Goal: Information Seeking & Learning: Learn about a topic

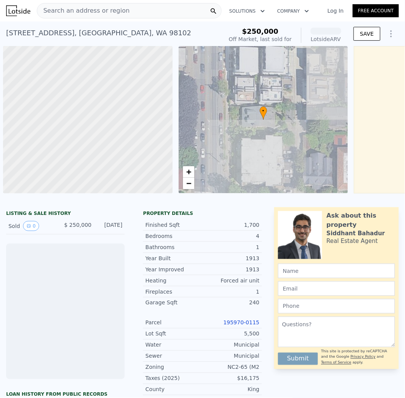
scroll to position [0, 3]
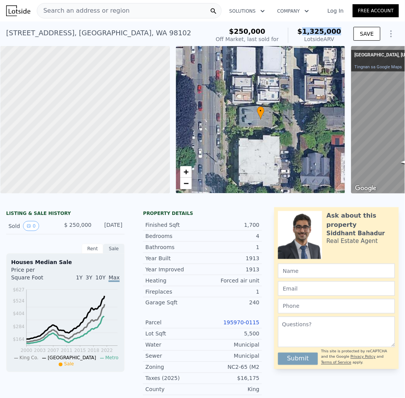
drag, startPoint x: 337, startPoint y: 30, endPoint x: 303, endPoint y: 32, distance: 34.6
click at [307, 30] on div "$250,000 Off Market, last sold for $1,325,000 Lotside ARV" at bounding box center [279, 35] width 132 height 21
click at [367, 68] on link "Tingnan sa Google Maps" at bounding box center [378, 66] width 48 height 5
click at [123, 12] on div "Search an address or region" at bounding box center [129, 10] width 185 height 15
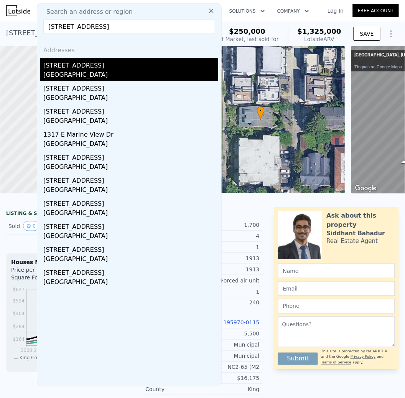
type input "[STREET_ADDRESS]"
click at [136, 71] on div "[GEOGRAPHIC_DATA]" at bounding box center [130, 75] width 175 height 11
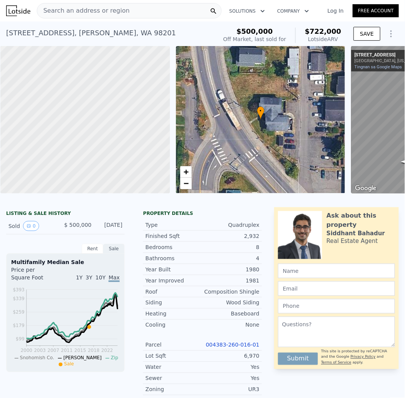
click at [336, 30] on span "$722,000" at bounding box center [323, 31] width 36 height 8
drag, startPoint x: 343, startPoint y: 30, endPoint x: 302, endPoint y: 31, distance: 40.7
click at [302, 31] on div "$500,000 Off Market, last sold for $722,000 Lotside ARV" at bounding box center [282, 35] width 124 height 21
copy span "$722,000"
click at [149, 31] on div "[STREET_ADDRESS] Sold [DATE] for $500k (~ARV $722k )" at bounding box center [110, 35] width 208 height 21
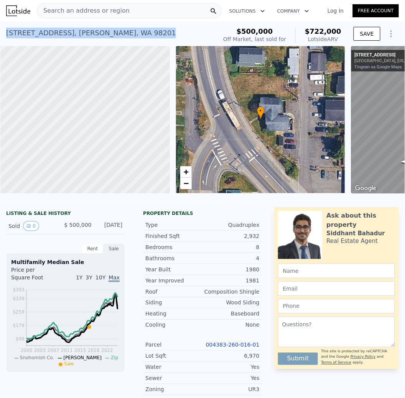
drag, startPoint x: 100, startPoint y: 29, endPoint x: 7, endPoint y: 34, distance: 92.6
click at [7, 34] on div "[STREET_ADDRESS] Sold [DATE] for $500k (~ARV $722k )" at bounding box center [110, 35] width 208 height 21
copy div "[STREET_ADDRESS]"
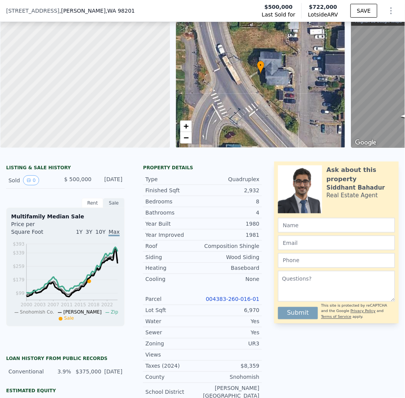
scroll to position [75, 0]
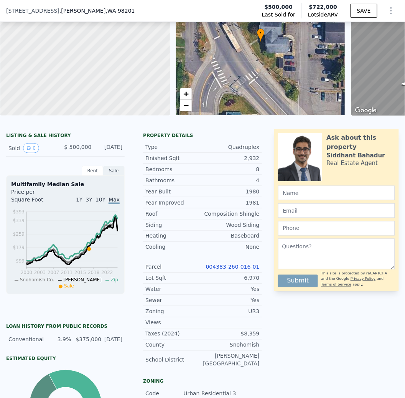
click at [257, 311] on div "UR3" at bounding box center [230, 312] width 57 height 8
copy div "UR3"
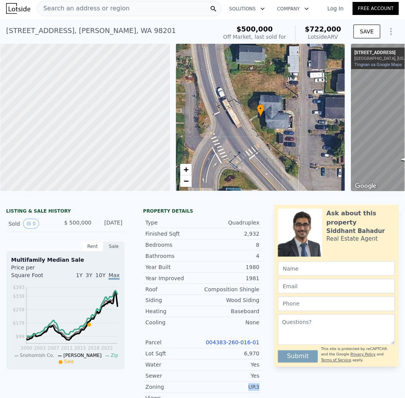
scroll to position [0, 0]
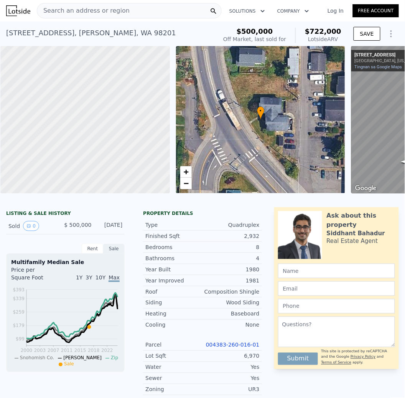
click at [106, 12] on span "Search an address or region" at bounding box center [83, 10] width 92 height 9
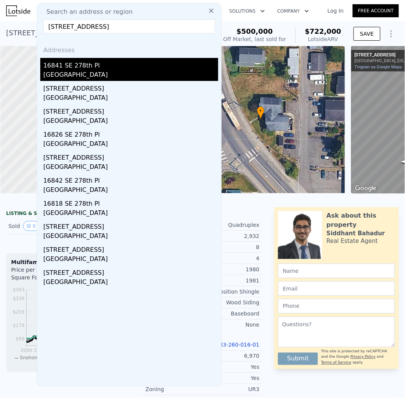
type input "[STREET_ADDRESS]"
click at [98, 69] on div "16841 SE 278th Pl" at bounding box center [130, 64] width 175 height 12
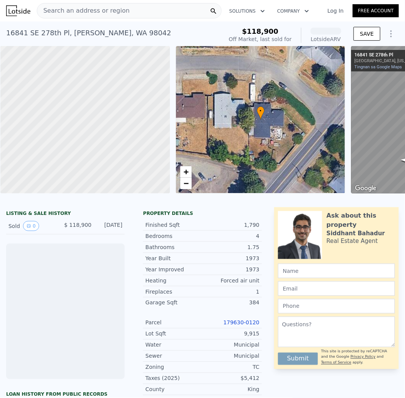
click at [339, 29] on div at bounding box center [326, 31] width 31 height 7
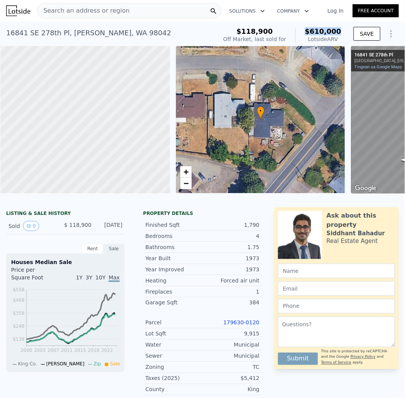
drag, startPoint x: 339, startPoint y: 30, endPoint x: 311, endPoint y: 31, distance: 28.4
click at [311, 31] on div "$118,900 Off Market, last sold for $610,000 Lotside ARV SAVE" at bounding box center [309, 35] width 179 height 21
copy span "$610,000"
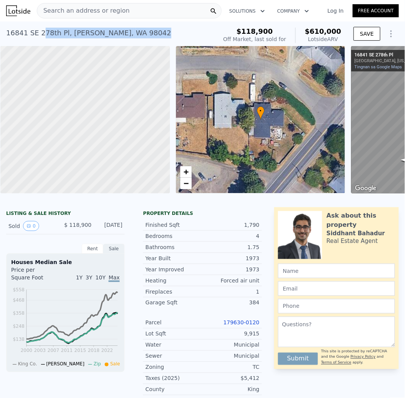
drag, startPoint x: 134, startPoint y: 31, endPoint x: 42, endPoint y: 28, distance: 92.1
click at [42, 28] on div "[STREET_ADDRESS] Sold [DATE] for $118,900 (~ARV $610k )" at bounding box center [110, 35] width 208 height 21
copy div "[STREET_ADDRESS]"
click at [126, 30] on div "[STREET_ADDRESS]" at bounding box center [88, 33] width 165 height 11
click at [145, 33] on div "[STREET_ADDRESS] Sold [DATE] for $118,900 (~ARV $610k )" at bounding box center [110, 35] width 208 height 21
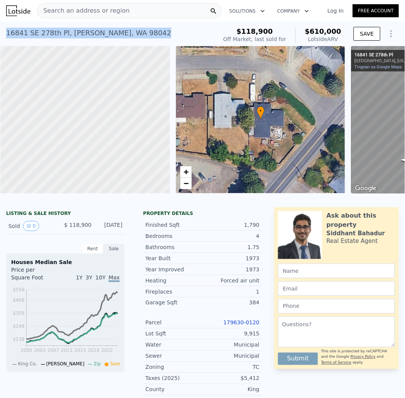
drag, startPoint x: 102, startPoint y: 33, endPoint x: 0, endPoint y: 32, distance: 102.0
click at [0, 32] on div "[STREET_ADDRESS] Sold [DATE] for $118,900 (~ARV $610k ) $118,900 Off Market, la…" at bounding box center [202, 33] width 405 height 25
copy div "[STREET_ADDRESS]"
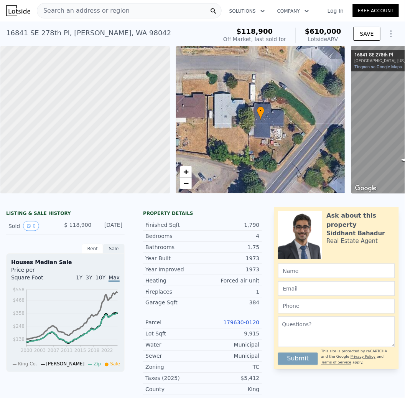
click at [145, 13] on div "Search an address or region" at bounding box center [129, 10] width 185 height 15
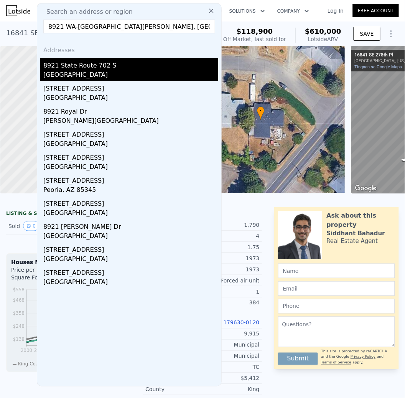
type input "8921 WA-[GEOGRAPHIC_DATA][PERSON_NAME], [GEOGRAPHIC_DATA]"
click at [127, 72] on div "[GEOGRAPHIC_DATA]" at bounding box center [130, 75] width 175 height 11
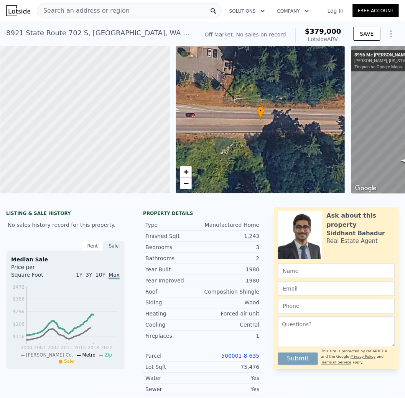
click at [326, 31] on span "$379,000" at bounding box center [323, 31] width 36 height 8
drag, startPoint x: 347, startPoint y: 29, endPoint x: 298, endPoint y: 26, distance: 48.4
click at [298, 26] on div "Off Market. No sales on record $379,000 Lotside ARV SAVE" at bounding box center [300, 35] width 197 height 21
copy span "$379,000"
click at [370, 66] on link "Tingnan sa Google Maps" at bounding box center [378, 66] width 48 height 5
